Goal: Navigation & Orientation: Find specific page/section

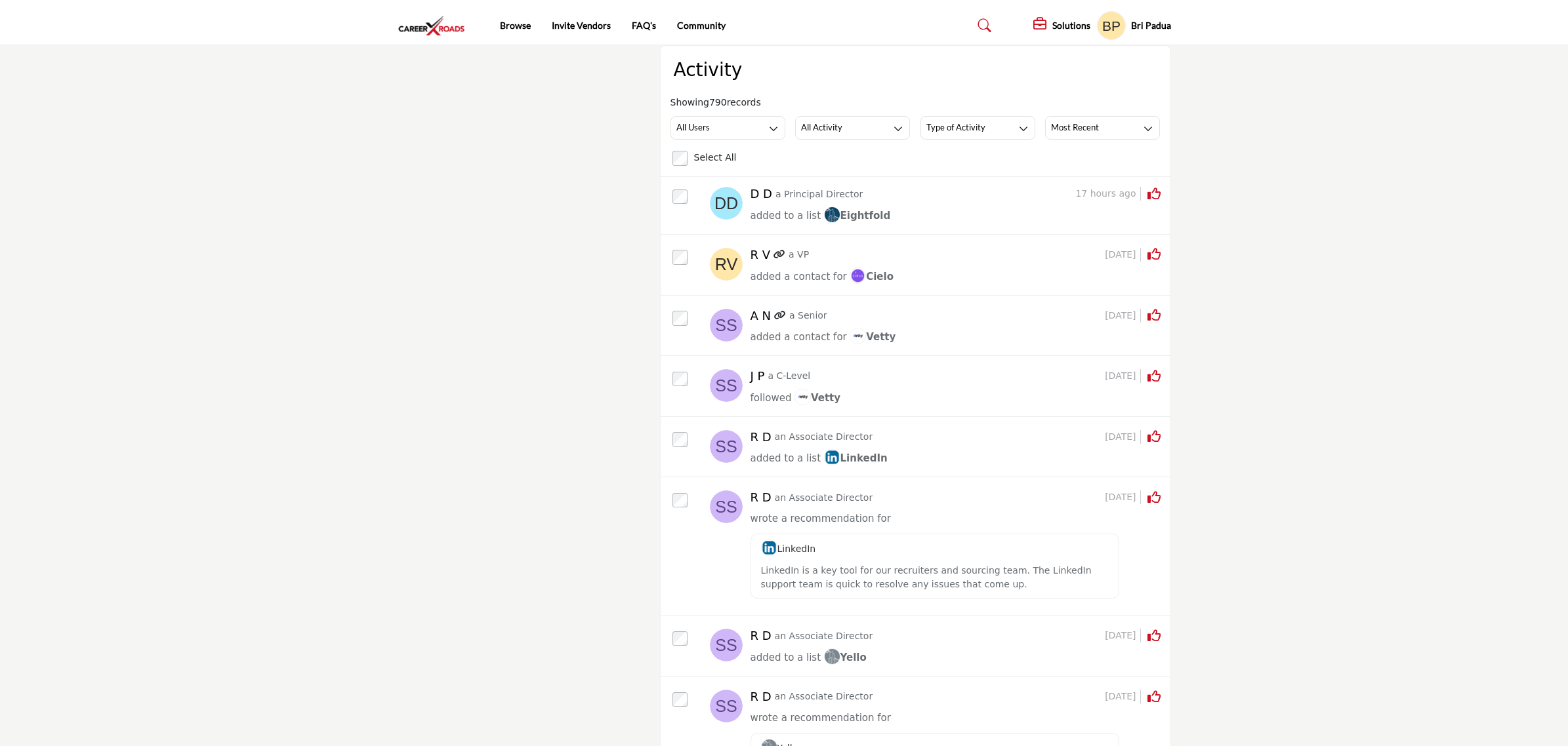
click at [421, 36] on div "Browse Invite Vendors FAQ's Community" at bounding box center [784, 26] width 787 height 29
click at [426, 15] on img at bounding box center [435, 26] width 74 height 21
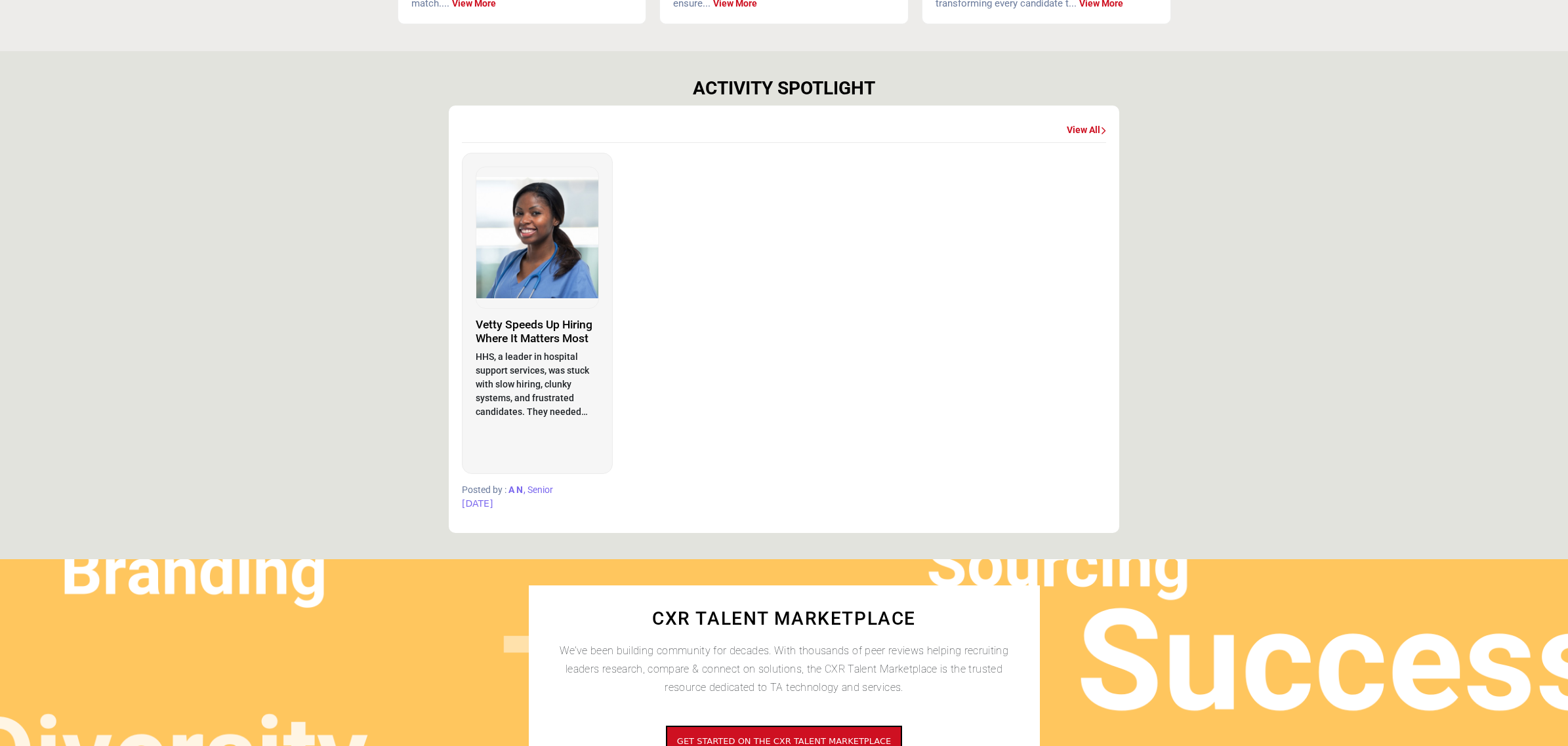
scroll to position [656, 0]
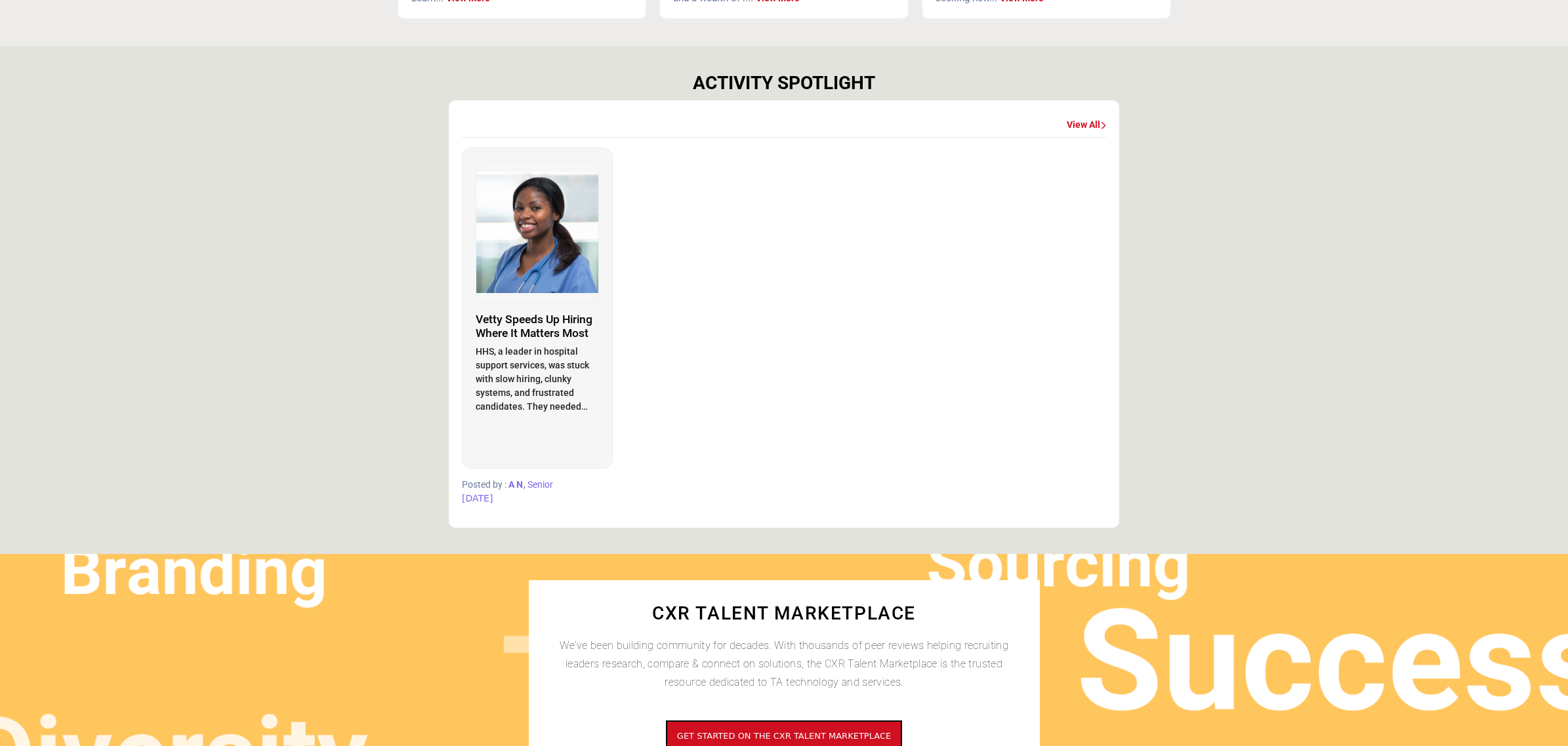
click at [1085, 125] on link "View All" at bounding box center [1086, 125] width 40 height 13
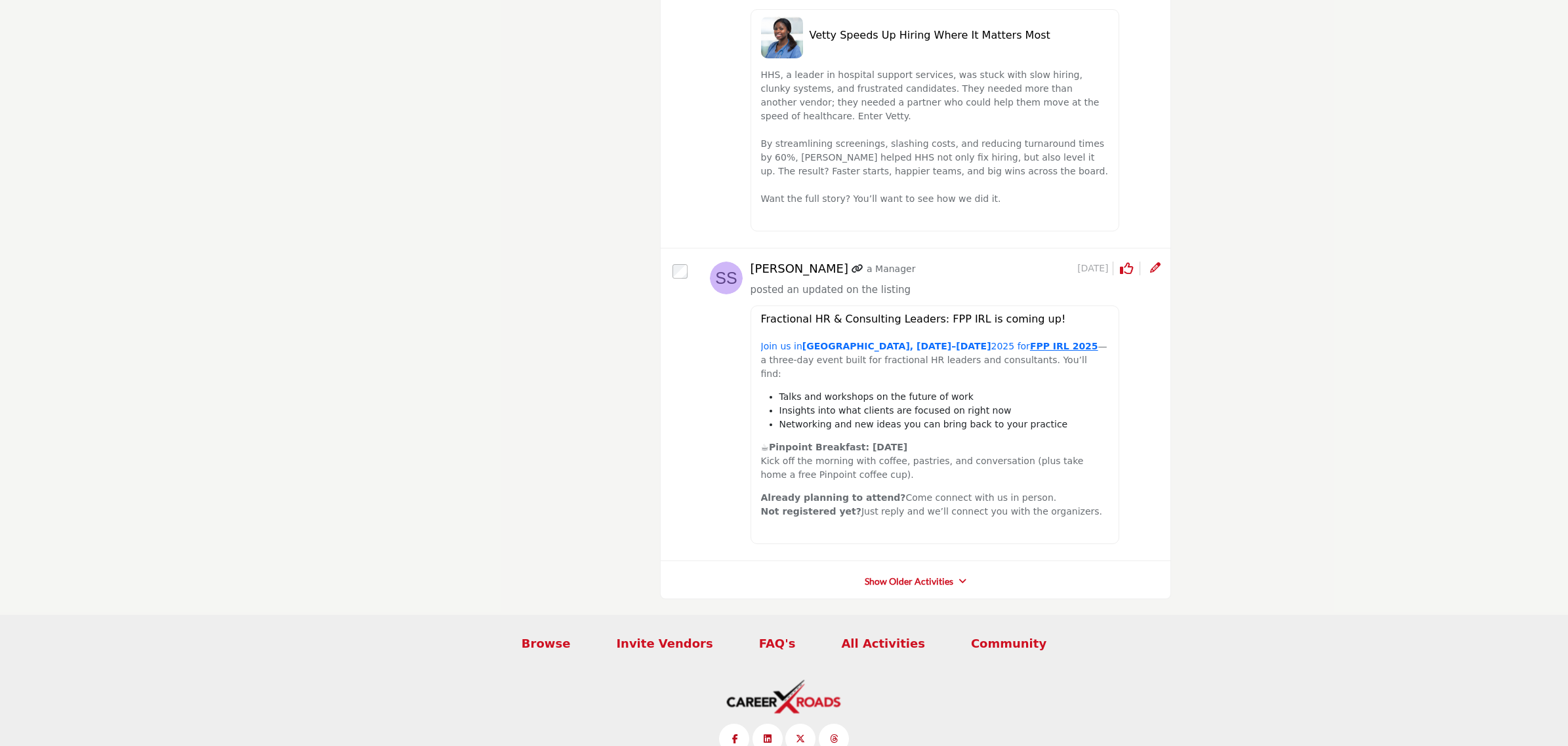
scroll to position [221, 0]
click at [920, 575] on link "Show Older Activities" at bounding box center [909, 581] width 89 height 13
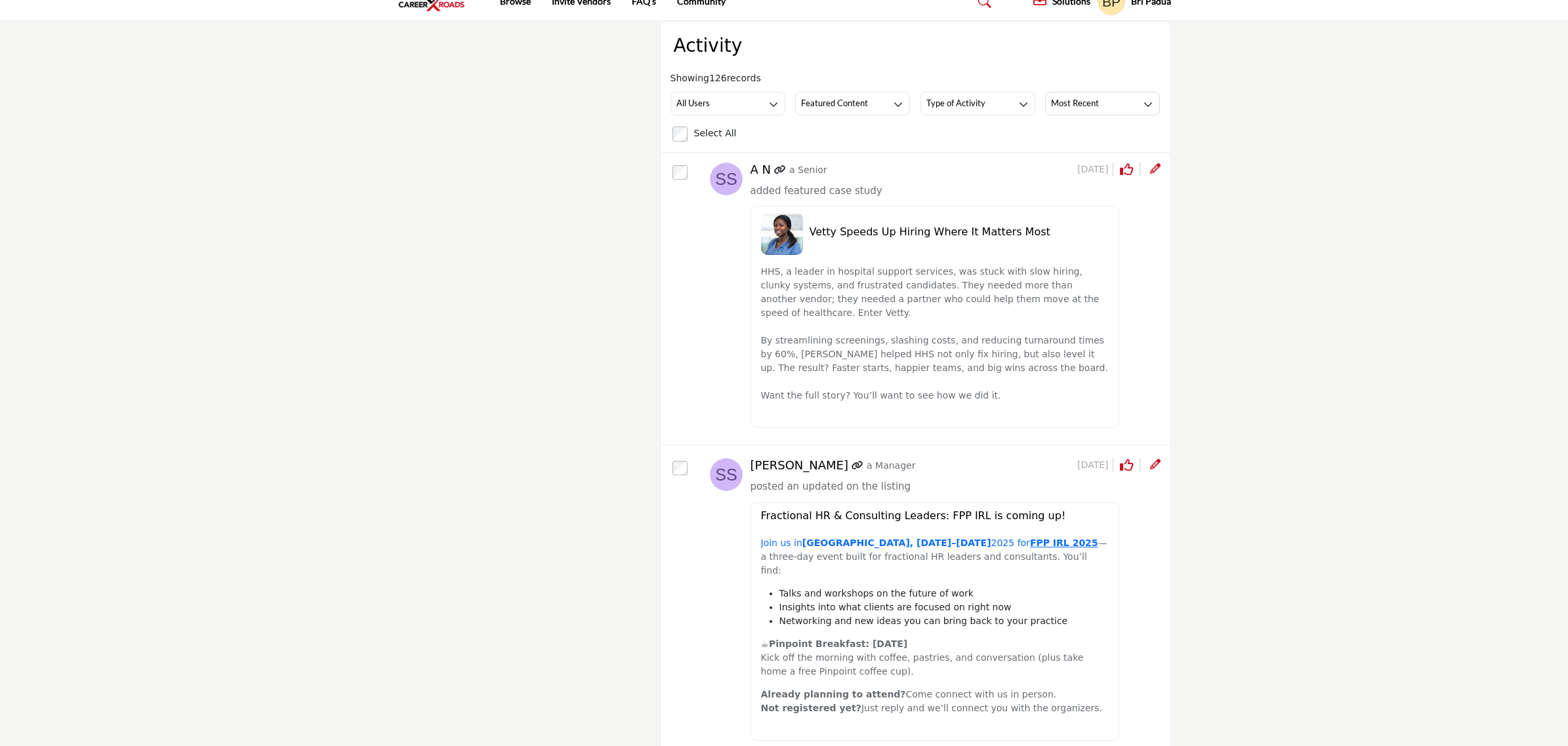
scroll to position [0, 0]
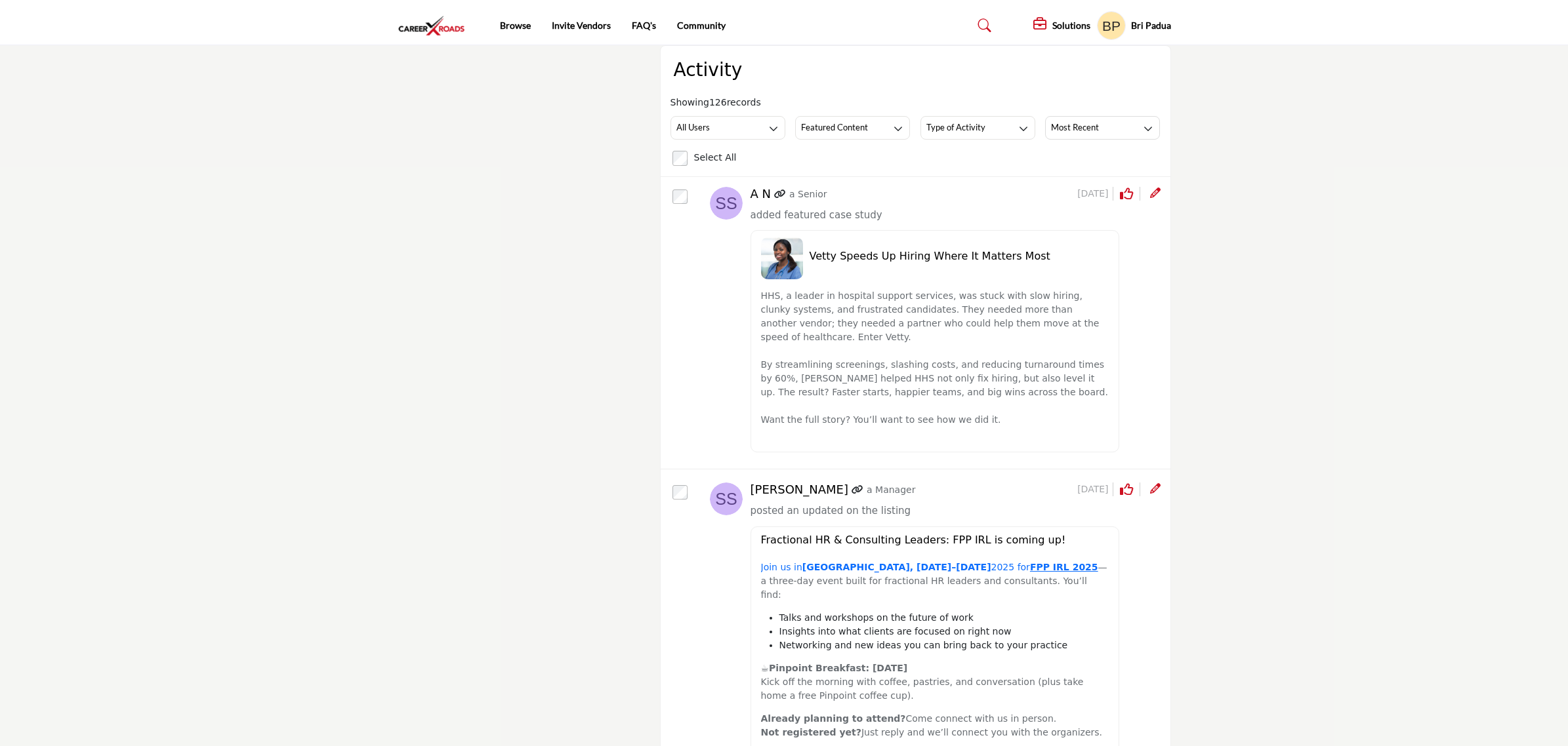
click at [433, 27] on img at bounding box center [435, 26] width 74 height 21
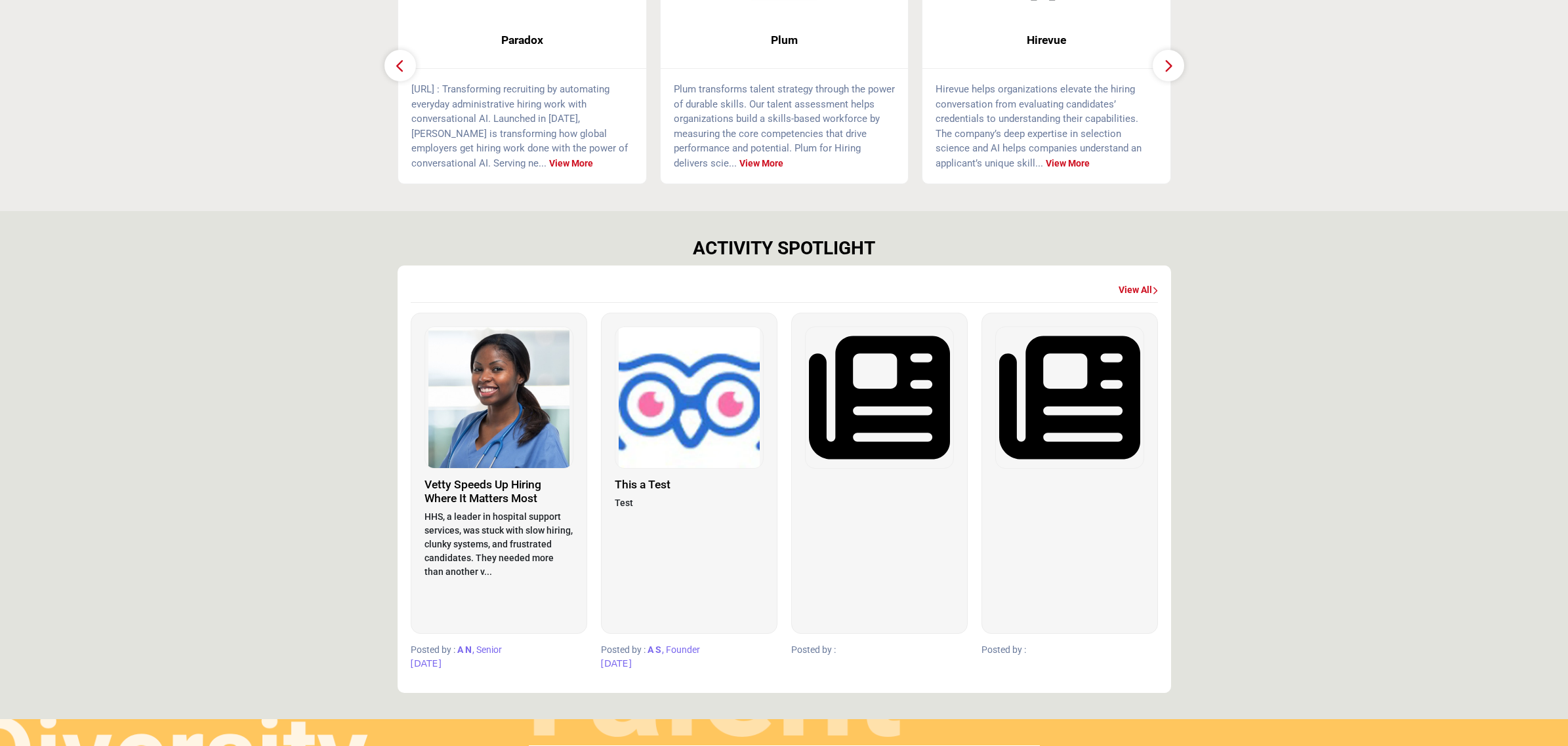
scroll to position [492, 0]
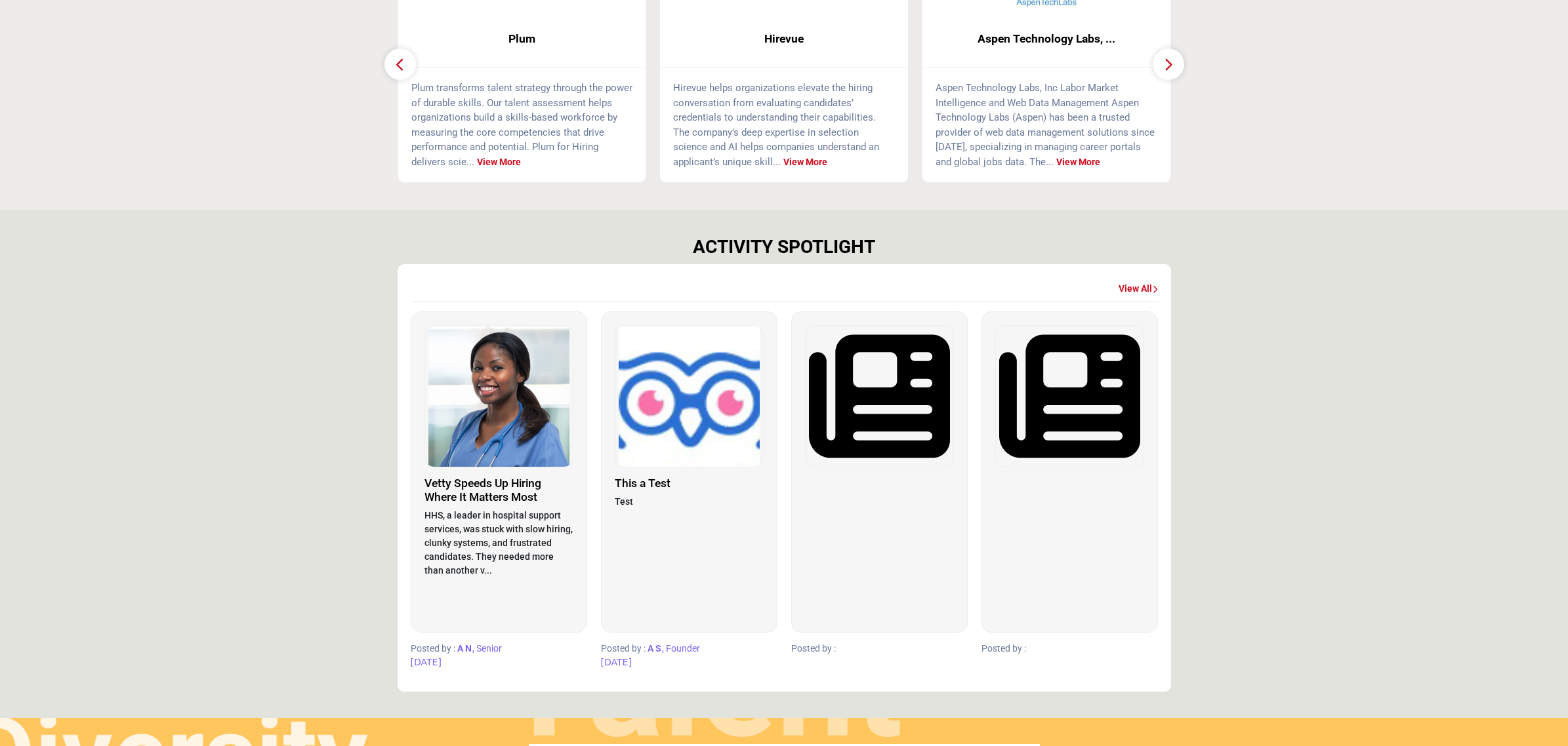
click at [702, 428] on img at bounding box center [689, 397] width 147 height 141
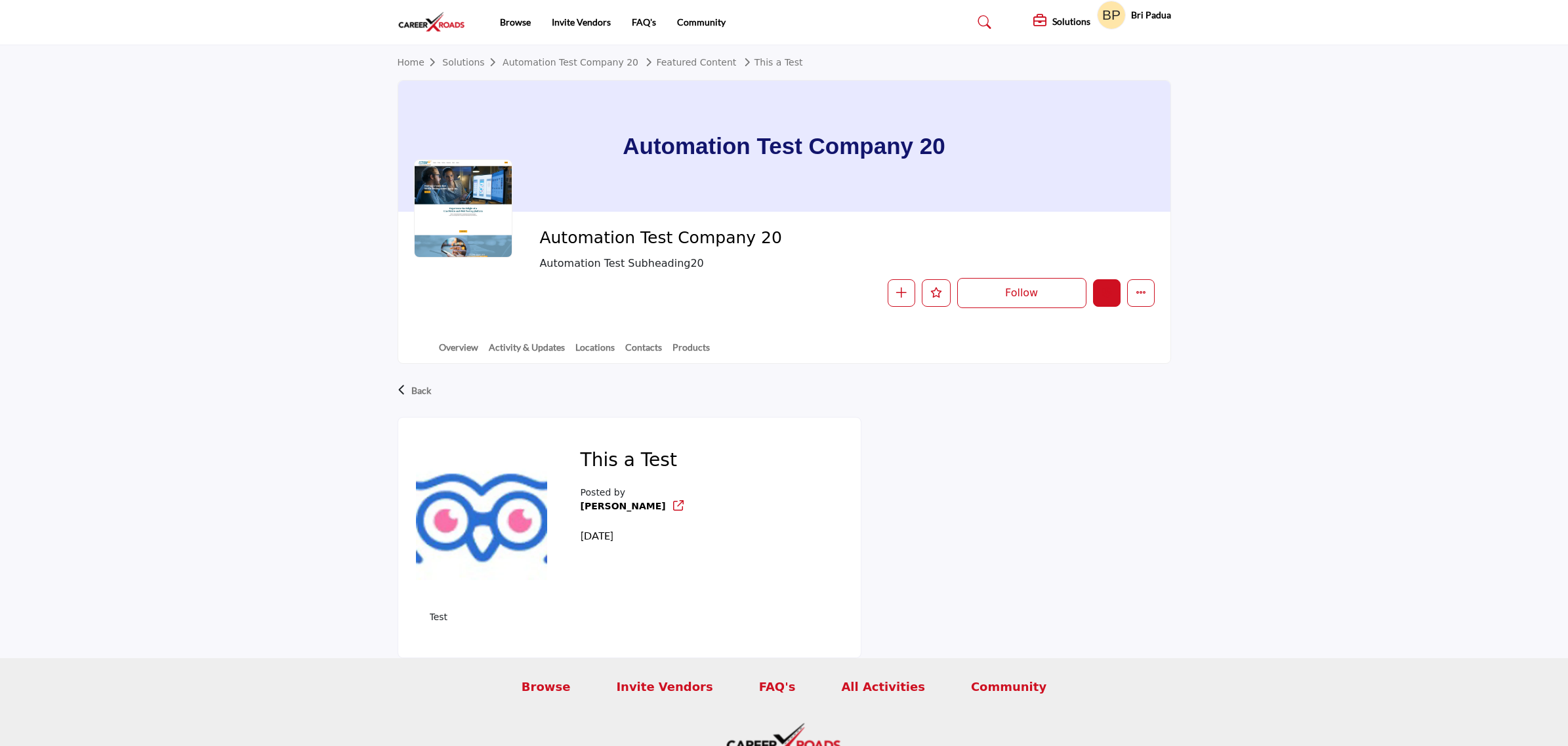
click at [1106, 283] on button "Edit company" at bounding box center [1107, 293] width 27 height 27
click at [1113, 289] on button "Edit company" at bounding box center [1107, 293] width 27 height 27
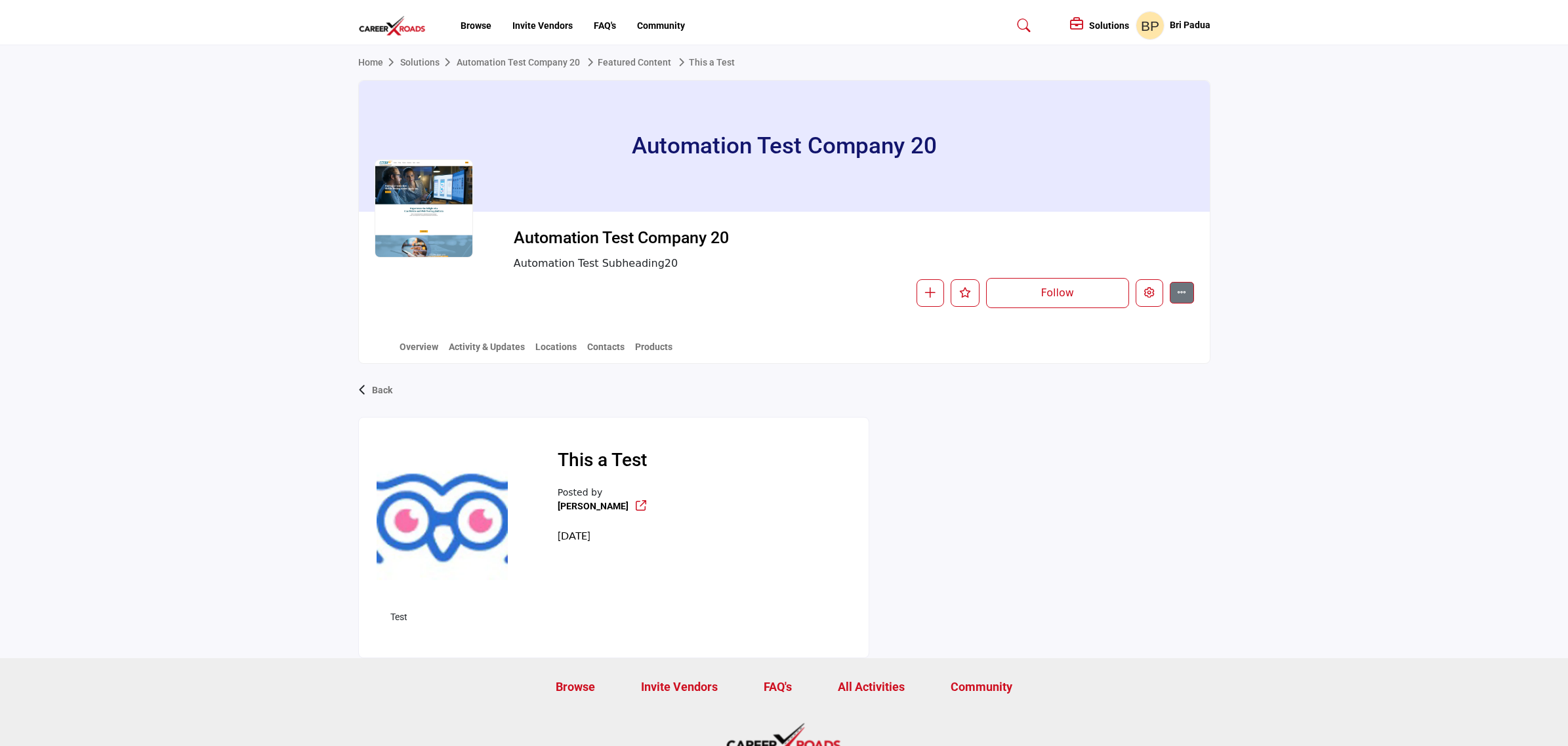
click at [687, 240] on span "Automation Test Company 20" at bounding box center [661, 238] width 296 height 21
copy div "Automation Test Company 20"
click at [368, 31] on img at bounding box center [395, 26] width 74 height 21
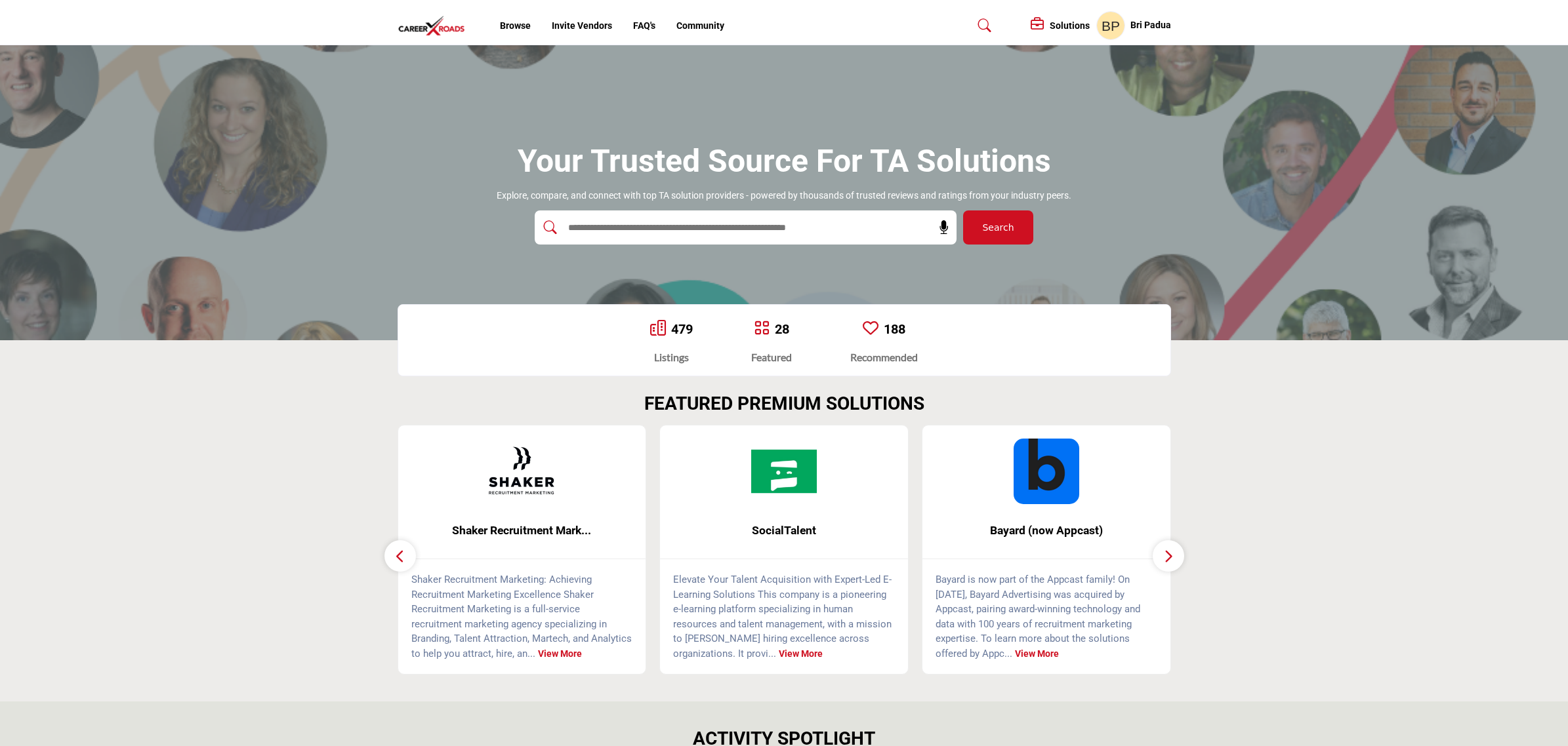
scroll to position [492, 0]
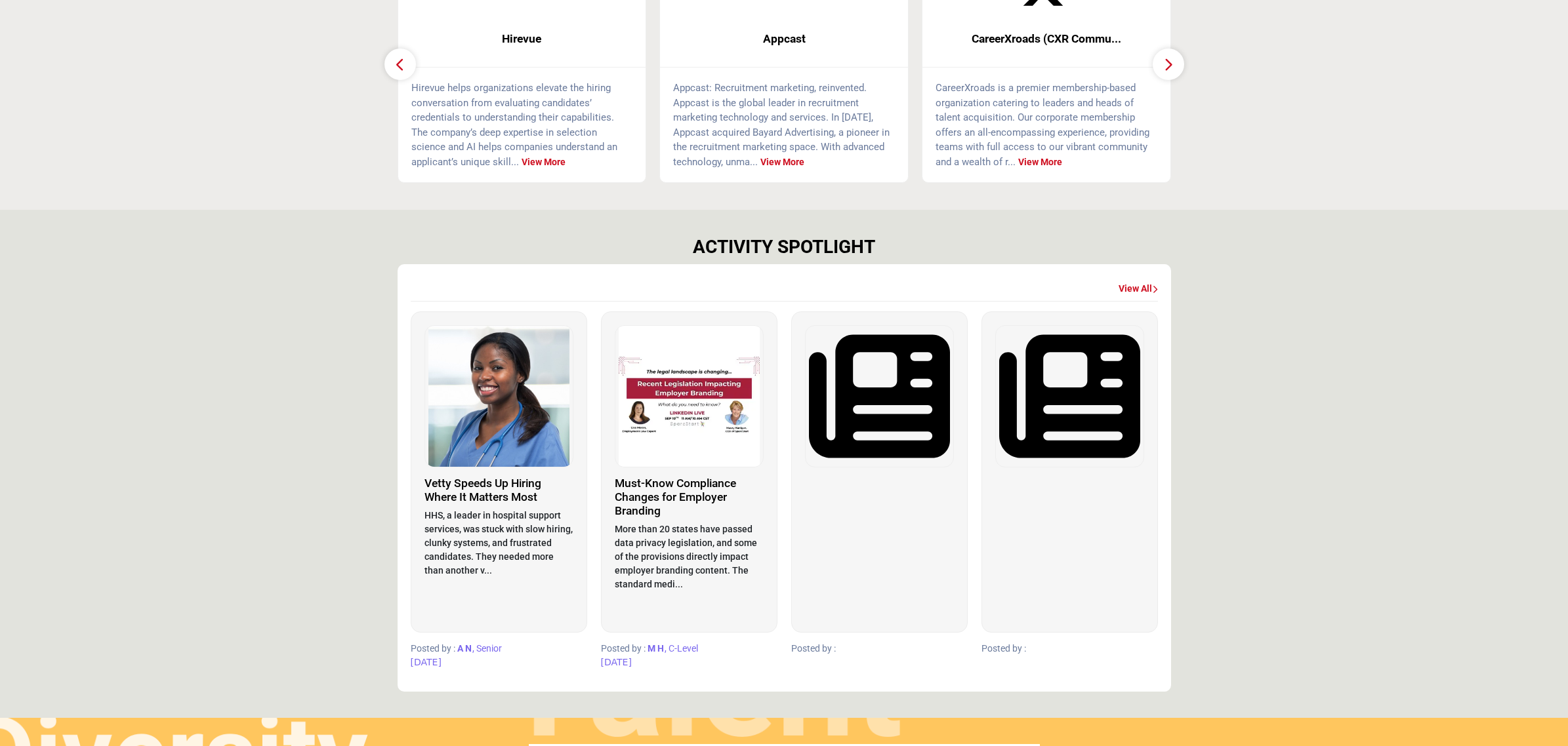
click at [908, 418] on img at bounding box center [879, 397] width 147 height 141
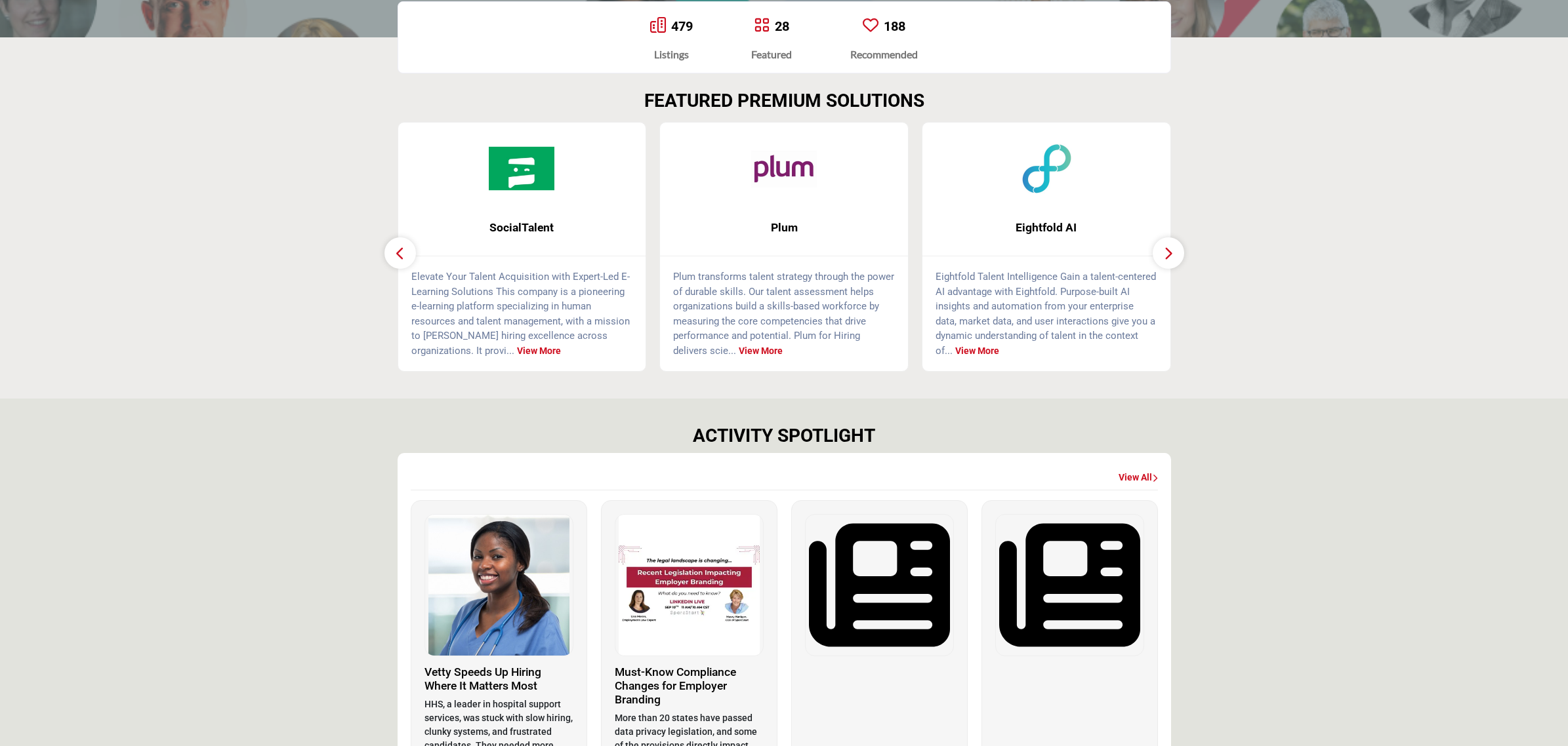
scroll to position [492, 0]
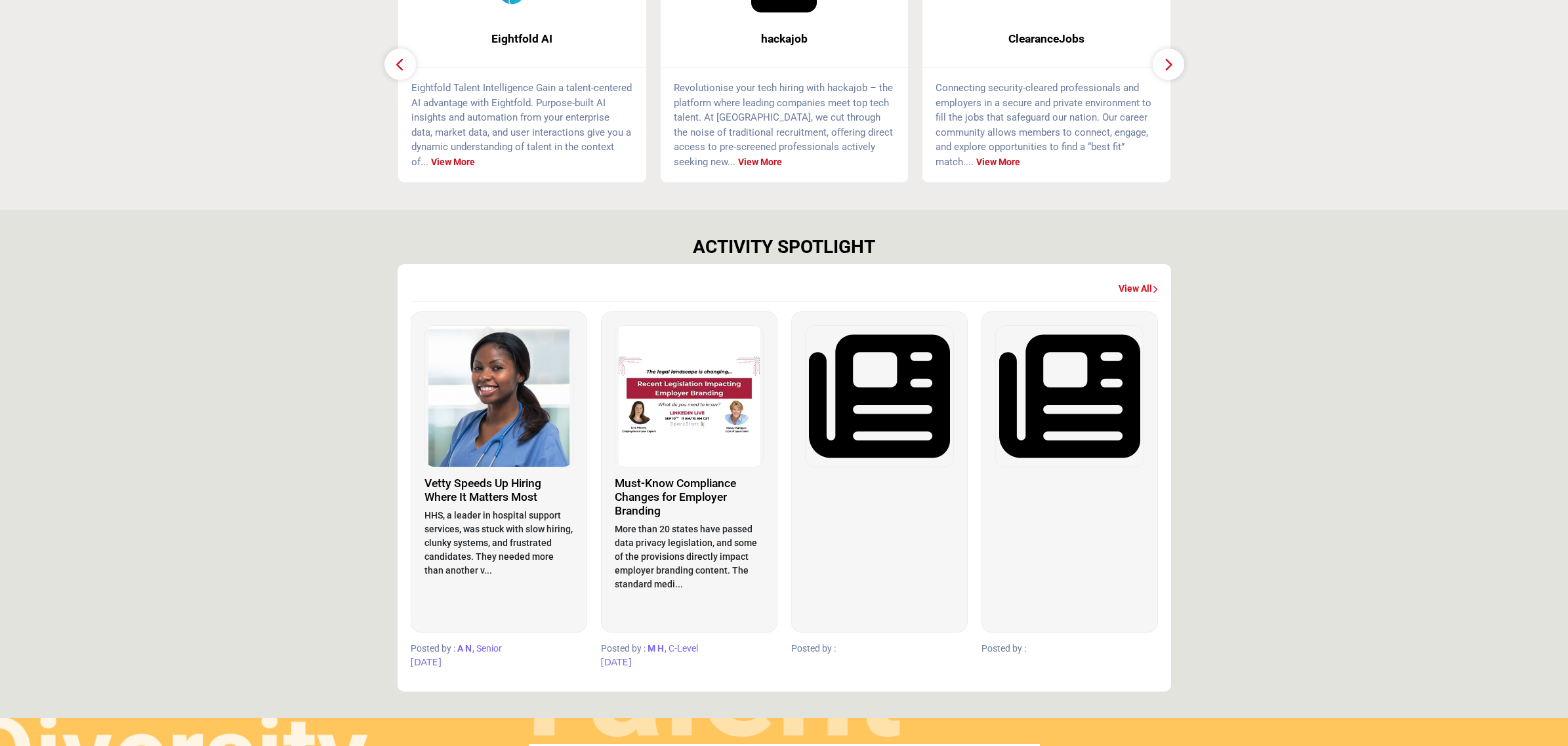
click at [870, 417] on img at bounding box center [879, 397] width 147 height 141
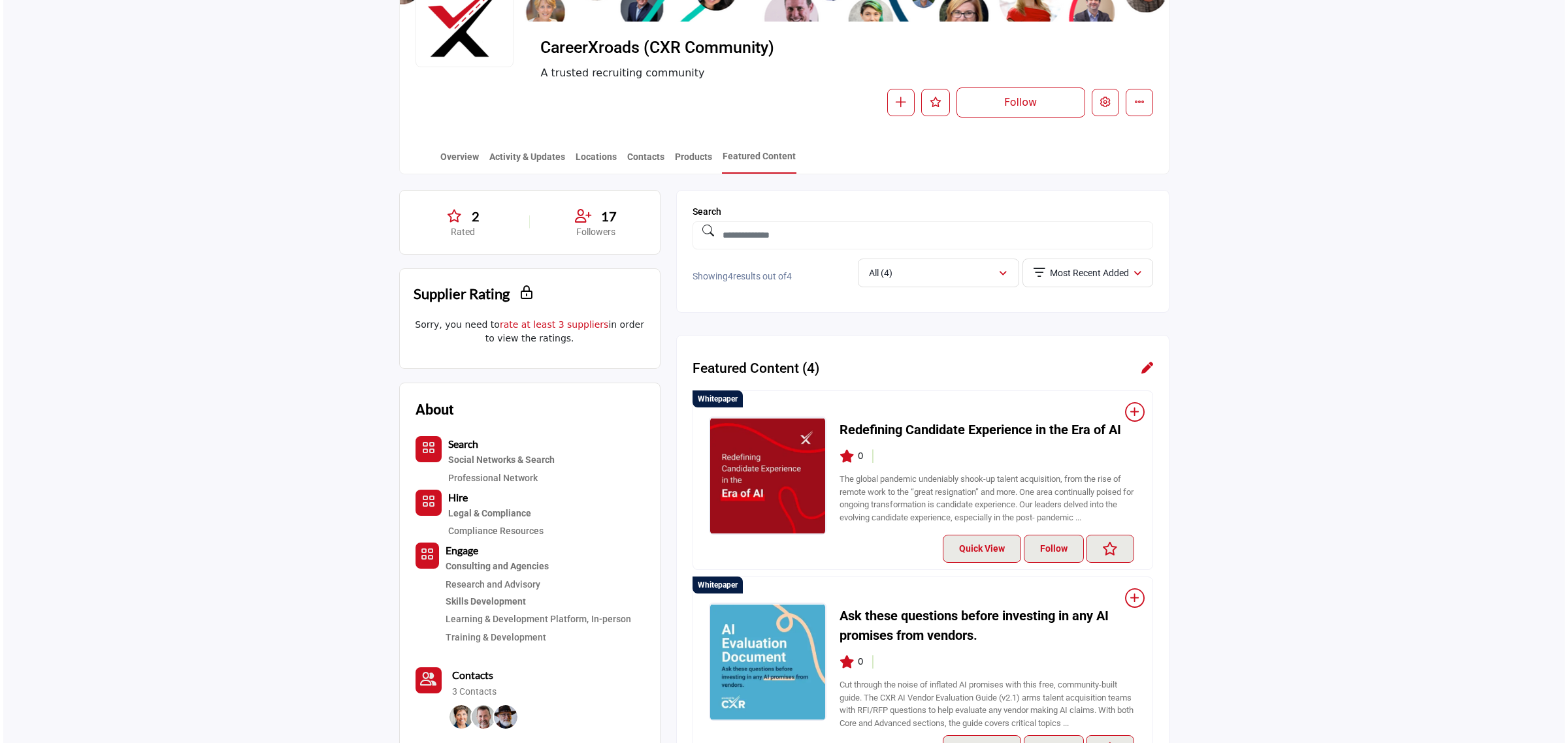
scroll to position [82, 0]
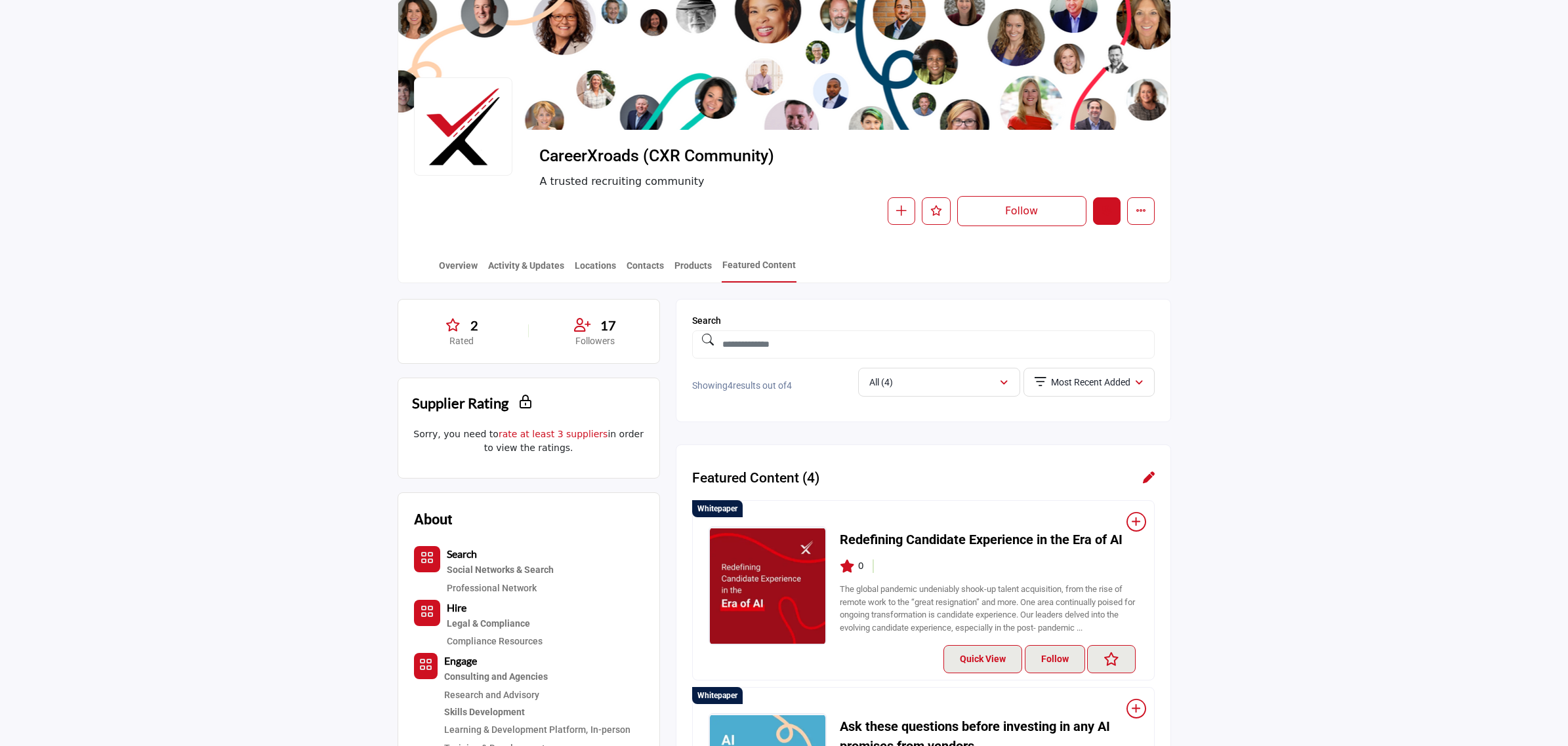
click at [1113, 204] on button "Edit company" at bounding box center [1107, 211] width 27 height 27
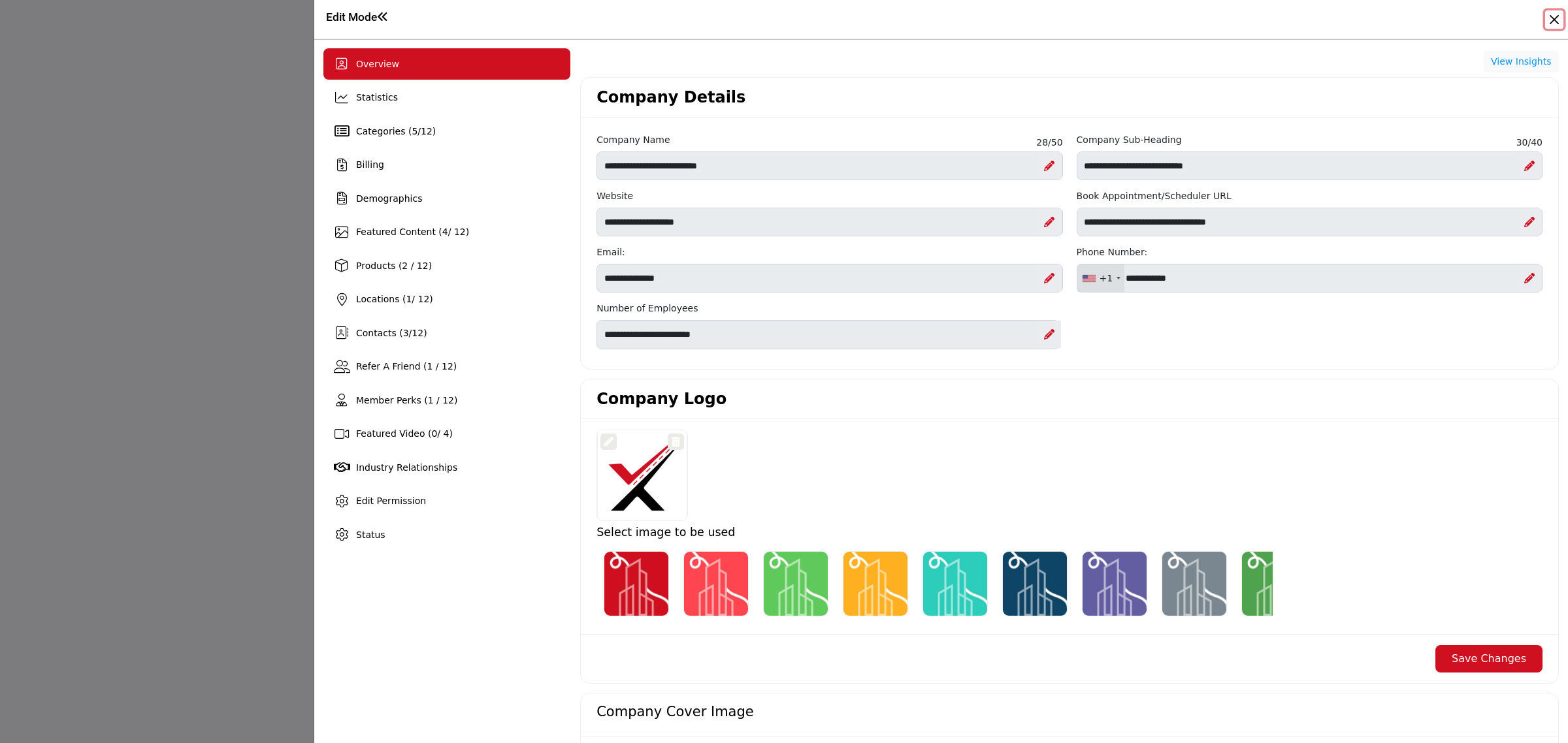
click at [1554, 11] on button "Close" at bounding box center [1554, 20] width 18 height 18
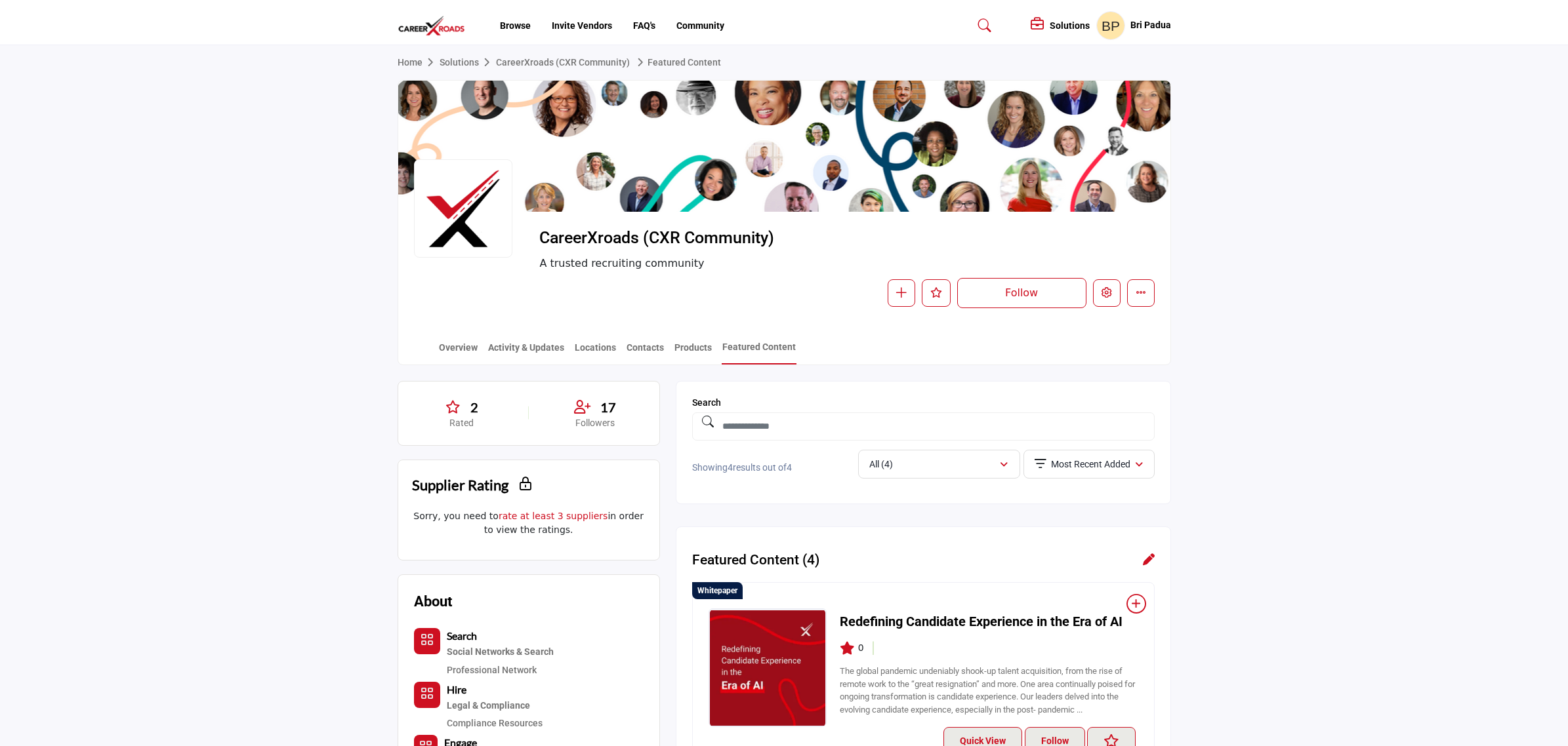
click at [426, 21] on img at bounding box center [435, 26] width 74 height 21
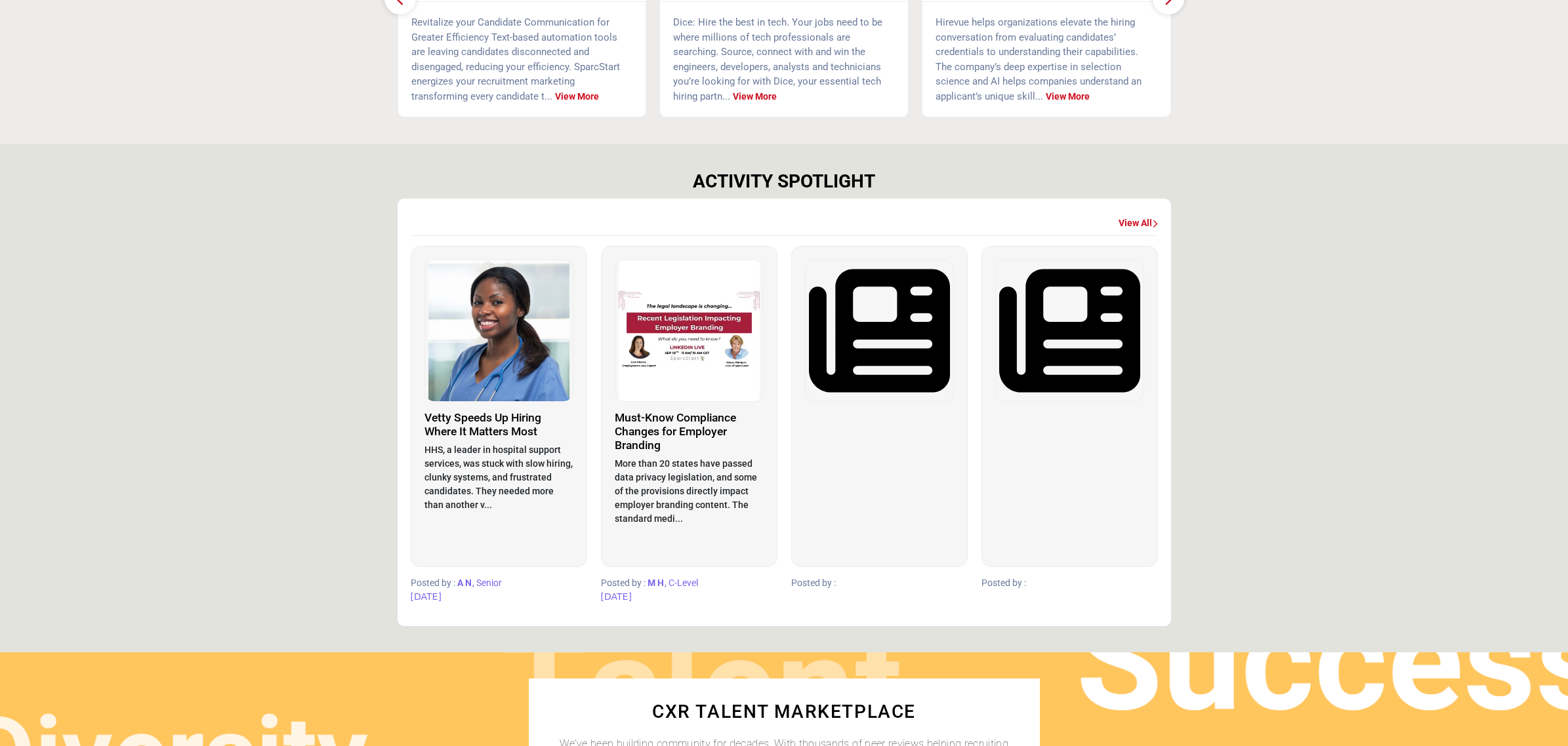
scroll to position [656, 0]
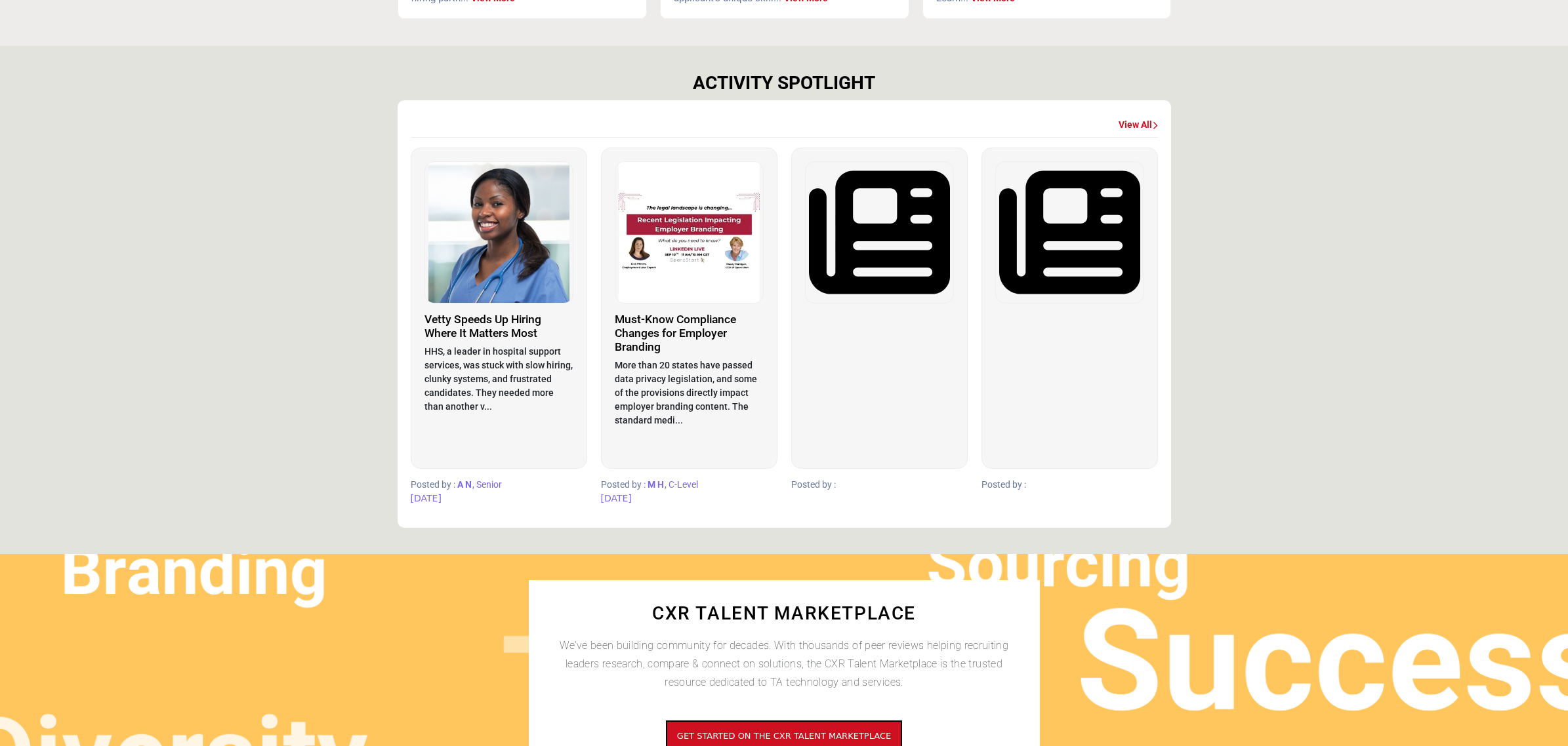
drag, startPoint x: 792, startPoint y: 479, endPoint x: 1050, endPoint y: 482, distance: 258.0
click at [1050, 482] on div "Vetty Speeds Up Hiring Where It Matters Most A N , Senior 19 days ago M H , C-L…" at bounding box center [784, 330] width 761 height 367
click at [1235, 354] on section "ACTIVITY SPOTLIGHT View All A" at bounding box center [784, 299] width 1568 height 508
click at [888, 276] on img at bounding box center [879, 232] width 147 height 141
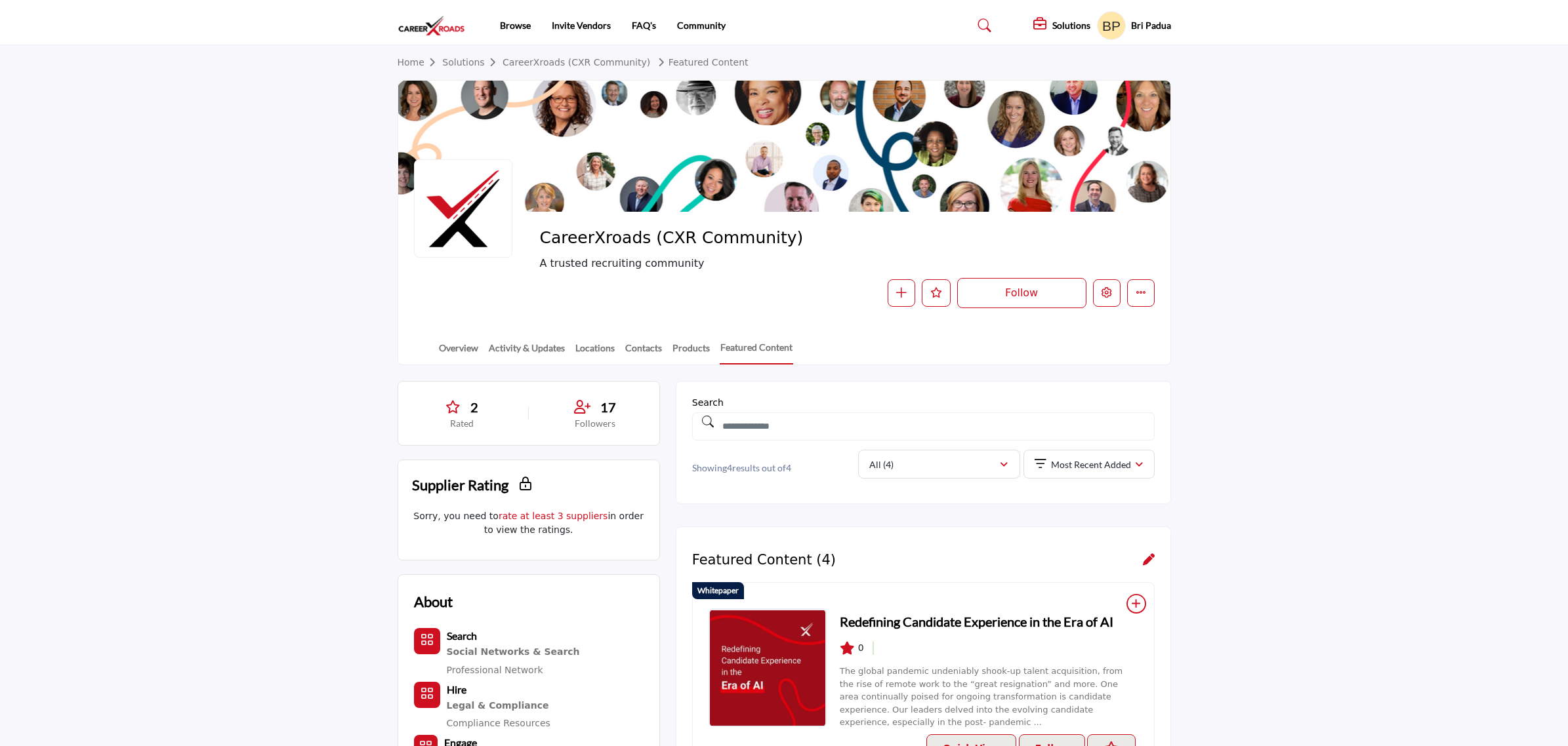
click at [421, 24] on img at bounding box center [435, 26] width 74 height 21
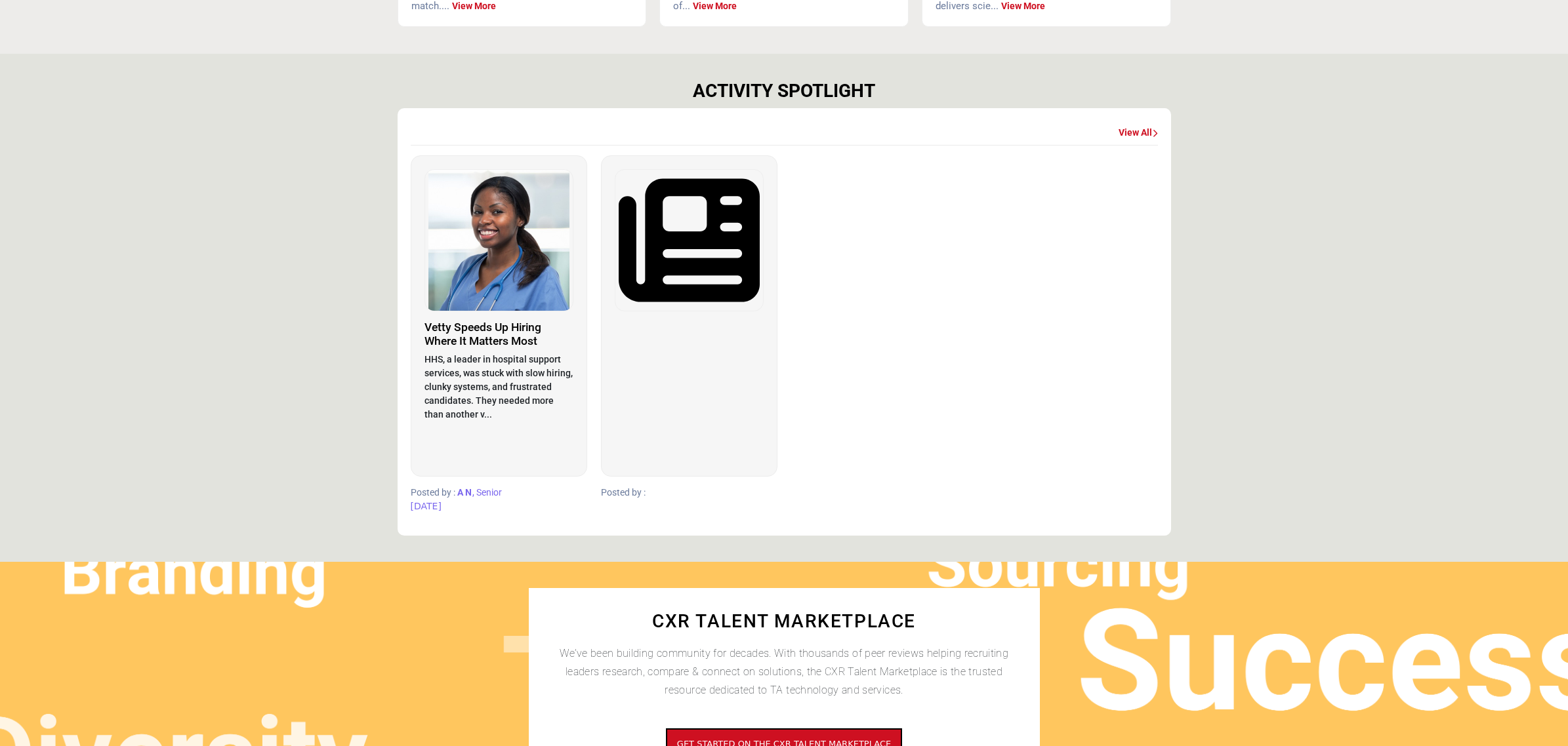
scroll to position [656, 0]
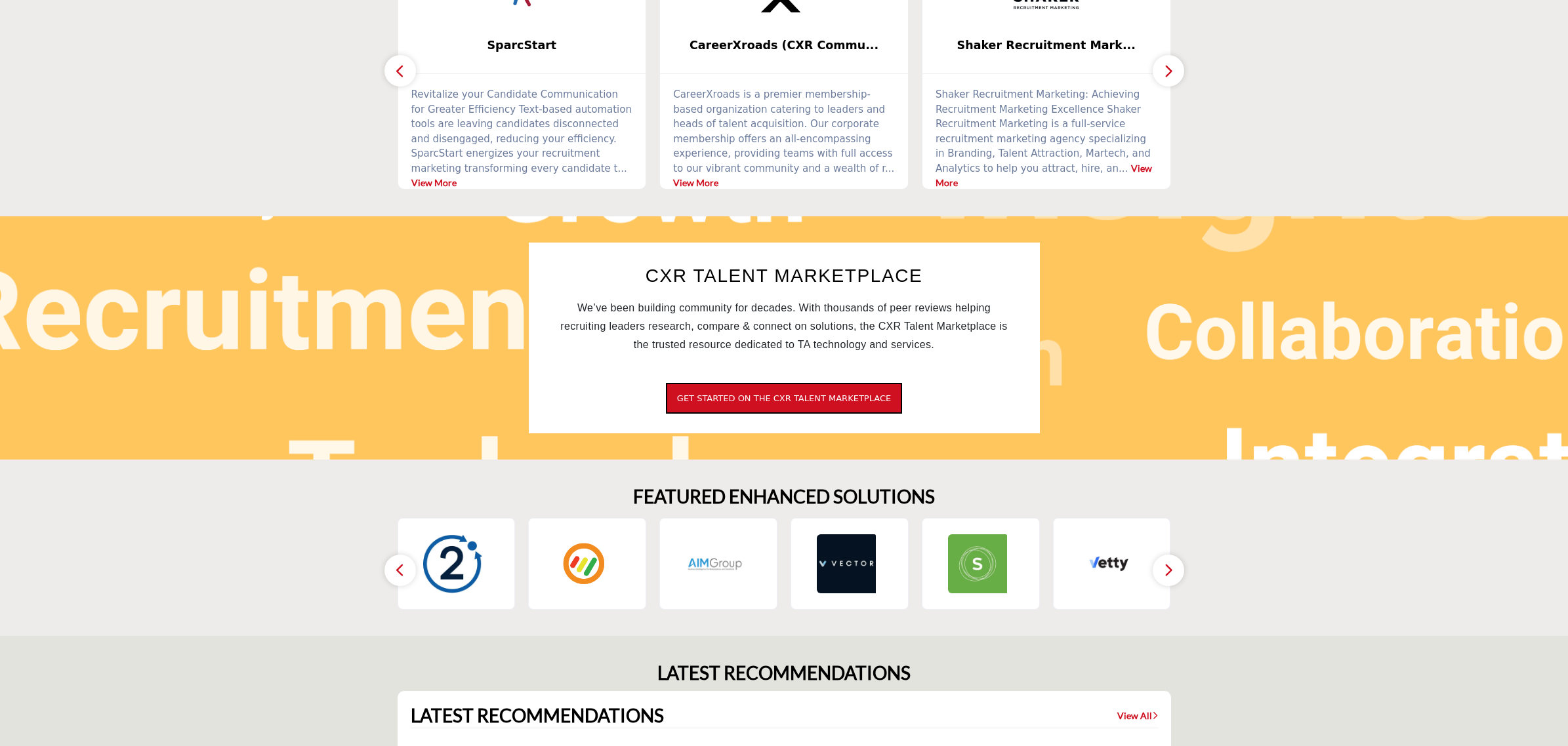
scroll to position [429, 0]
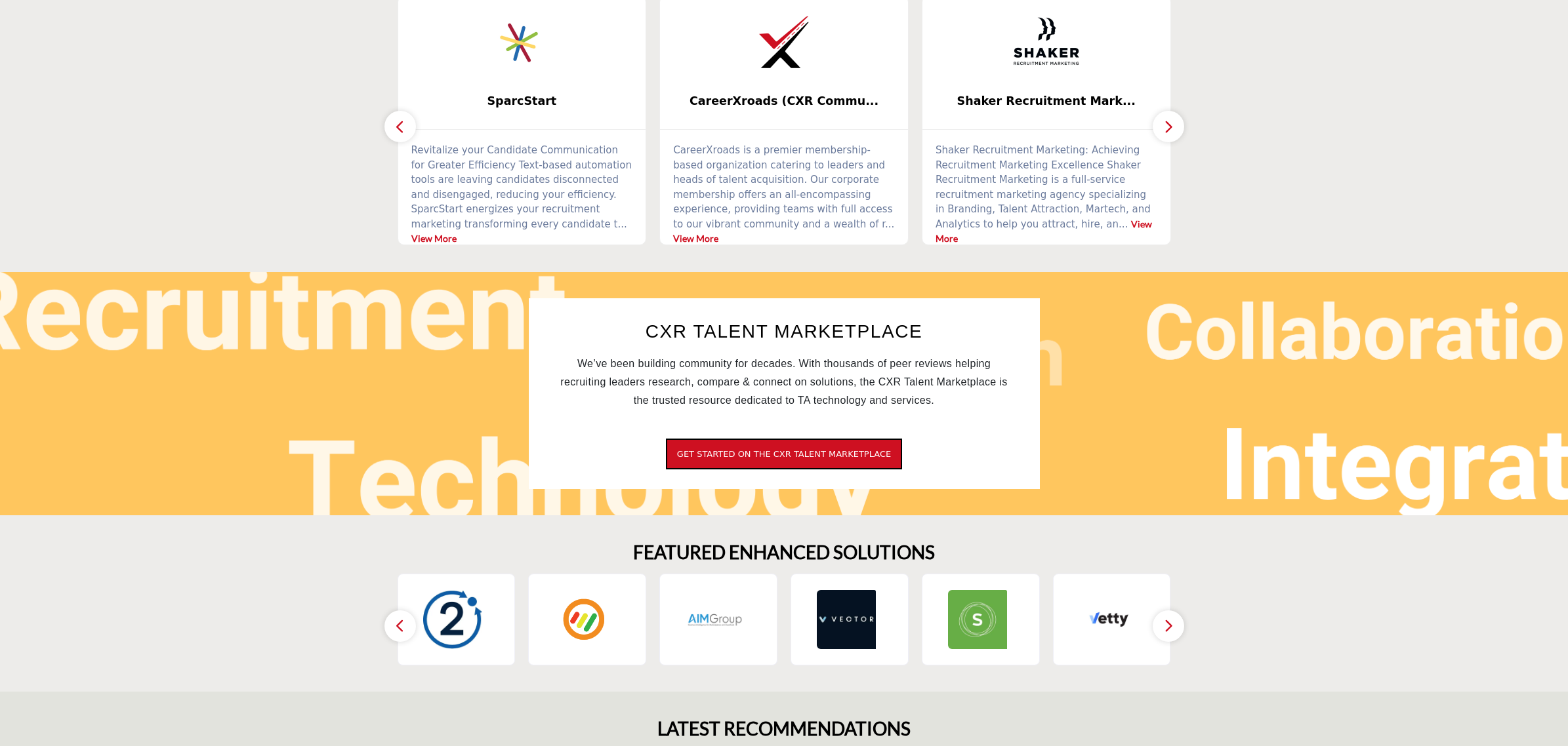
click at [1169, 615] on button "button" at bounding box center [1167, 626] width 31 height 31
click at [1157, 628] on button "button" at bounding box center [1167, 626] width 31 height 31
click at [401, 615] on button "button" at bounding box center [400, 626] width 31 height 31
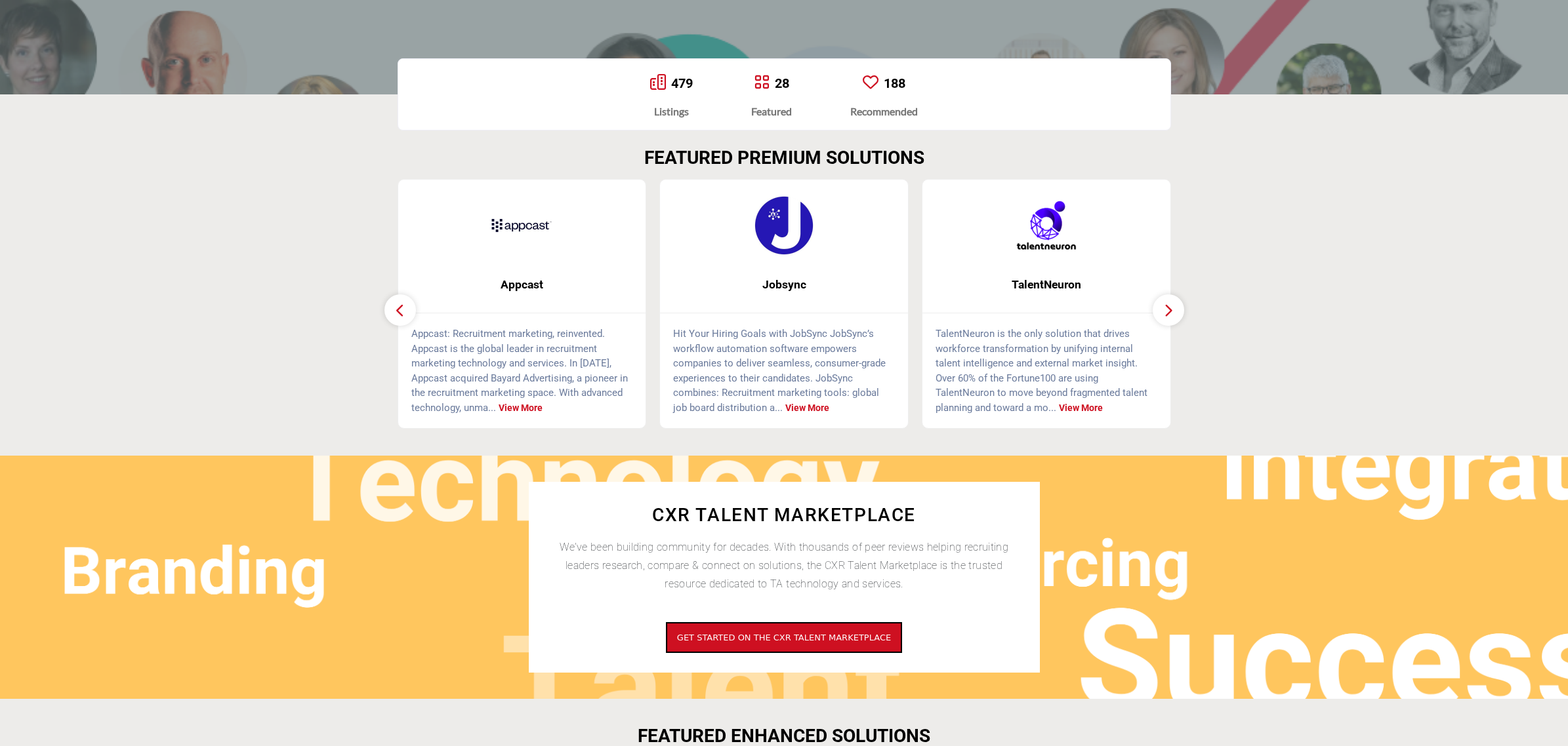
scroll to position [246, 0]
